Goal: Communication & Community: Answer question/provide support

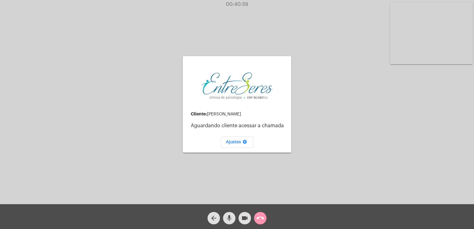
click at [268, 218] on div "arrow_back mic videocam call_end" at bounding box center [237, 216] width 474 height 25
click at [262, 224] on span "call_end" at bounding box center [259, 218] width 7 height 12
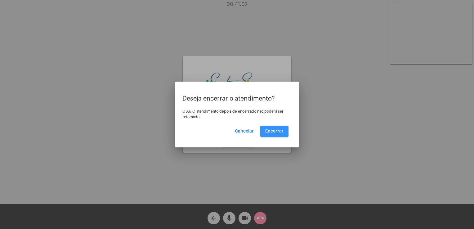
click at [264, 130] on button "Encerrar" at bounding box center [274, 131] width 28 height 11
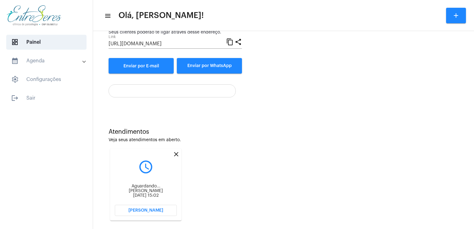
scroll to position [82, 0]
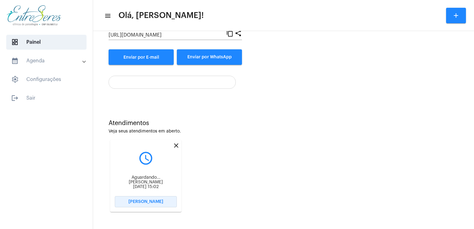
click at [134, 199] on button "[PERSON_NAME]" at bounding box center [146, 201] width 62 height 11
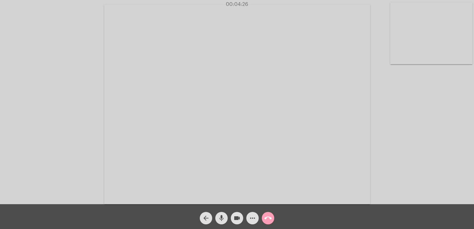
click at [267, 215] on mat-icon "call_end" at bounding box center [267, 217] width 7 height 7
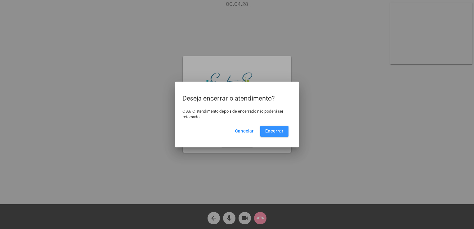
click at [277, 133] on span "Encerrar" at bounding box center [274, 131] width 18 height 4
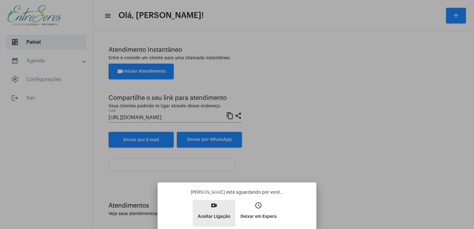
click at [217, 211] on p "Aceitar Ligação" at bounding box center [213, 216] width 33 height 11
